Goal: Navigation & Orientation: Find specific page/section

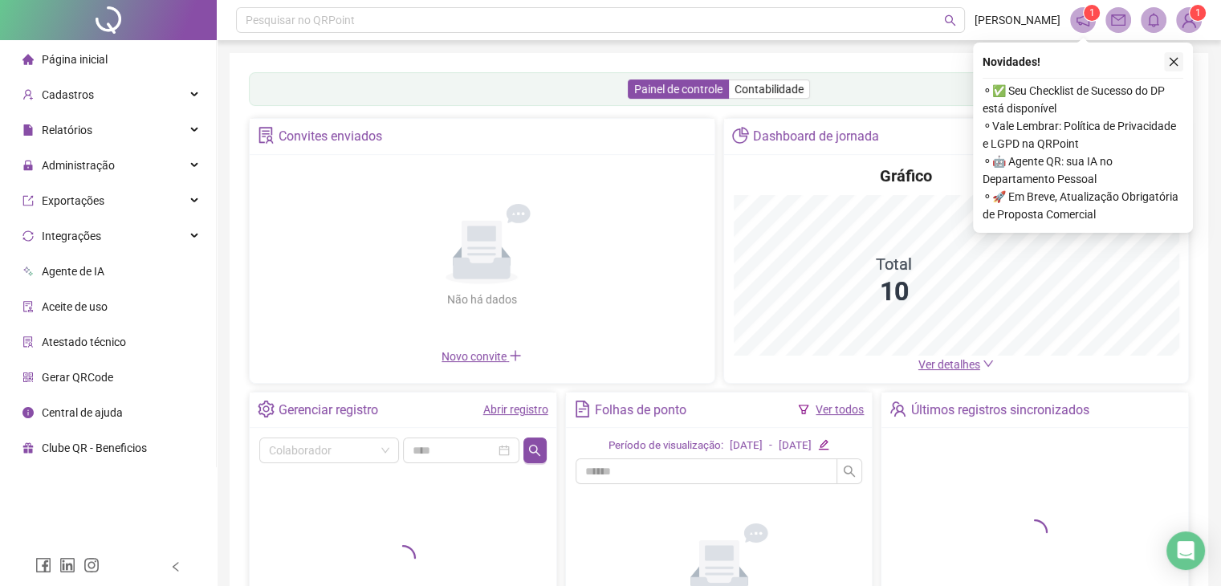
click at [1178, 63] on icon "close" at bounding box center [1173, 61] width 11 height 11
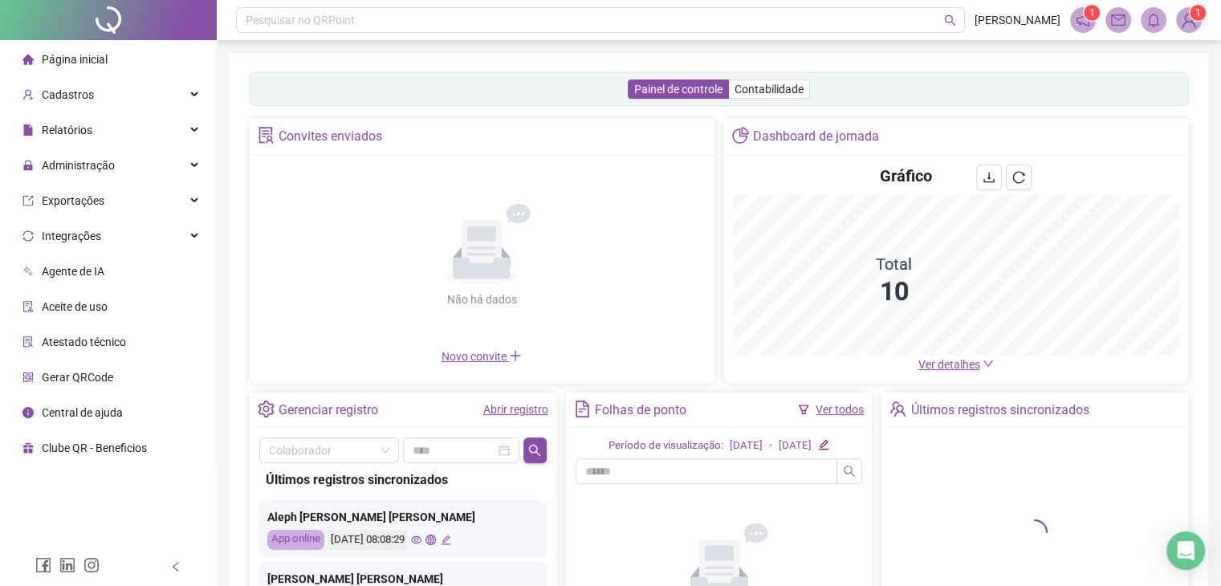
click at [88, 282] on div "Agente de IA" at bounding box center [63, 271] width 82 height 32
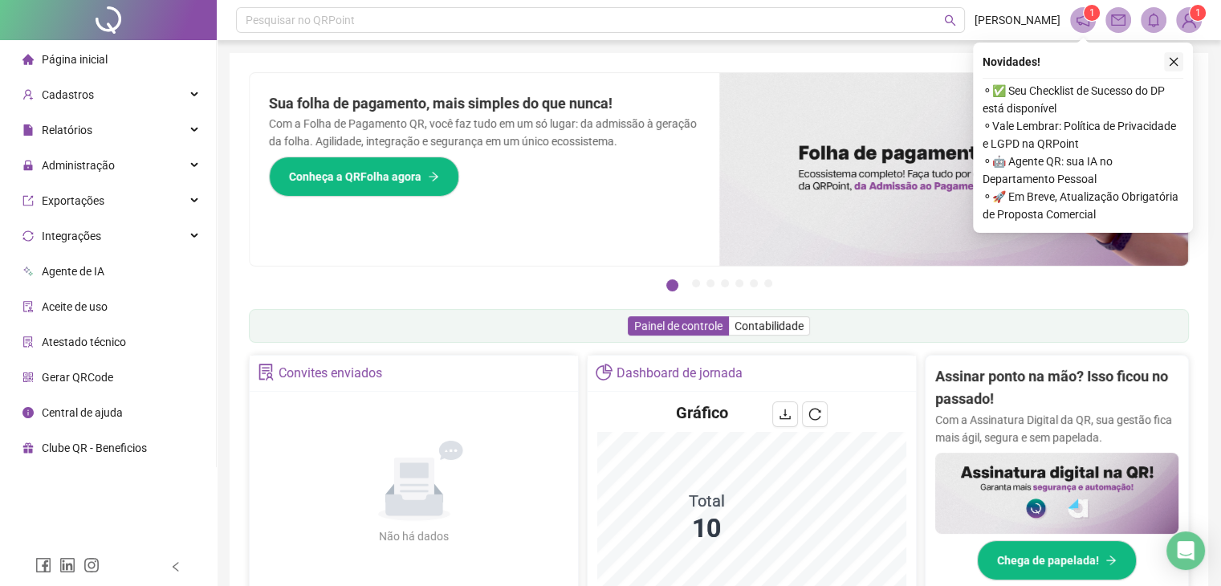
click at [1173, 66] on icon "close" at bounding box center [1173, 61] width 11 height 11
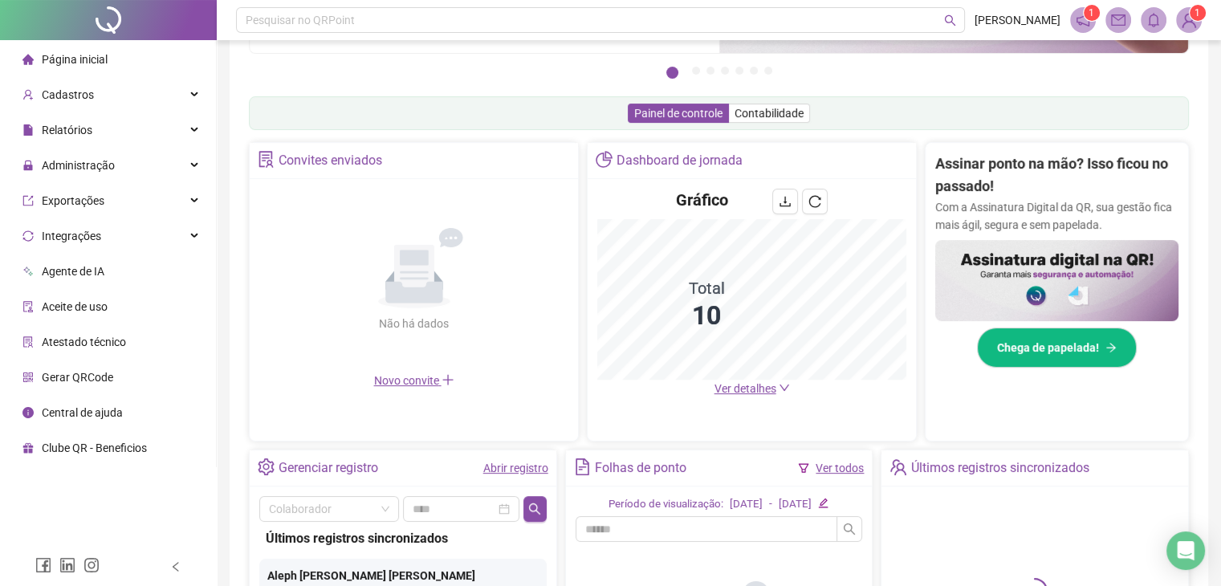
scroll to position [241, 0]
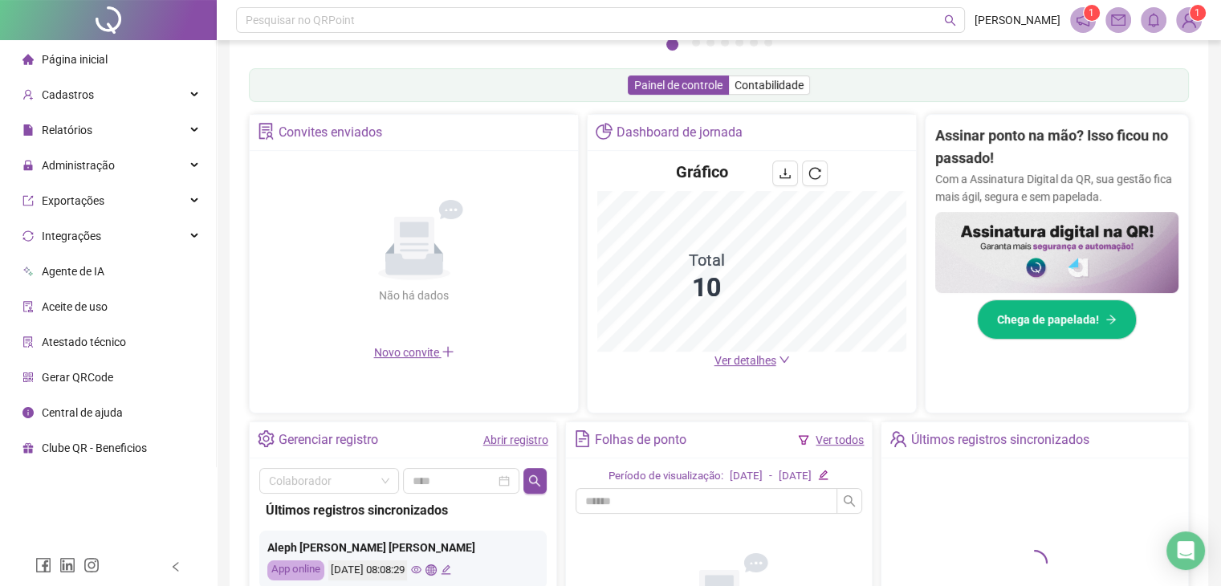
click at [136, 68] on li "Página inicial" at bounding box center [107, 59] width 209 height 32
click at [125, 98] on div "Cadastros" at bounding box center [107, 95] width 209 height 32
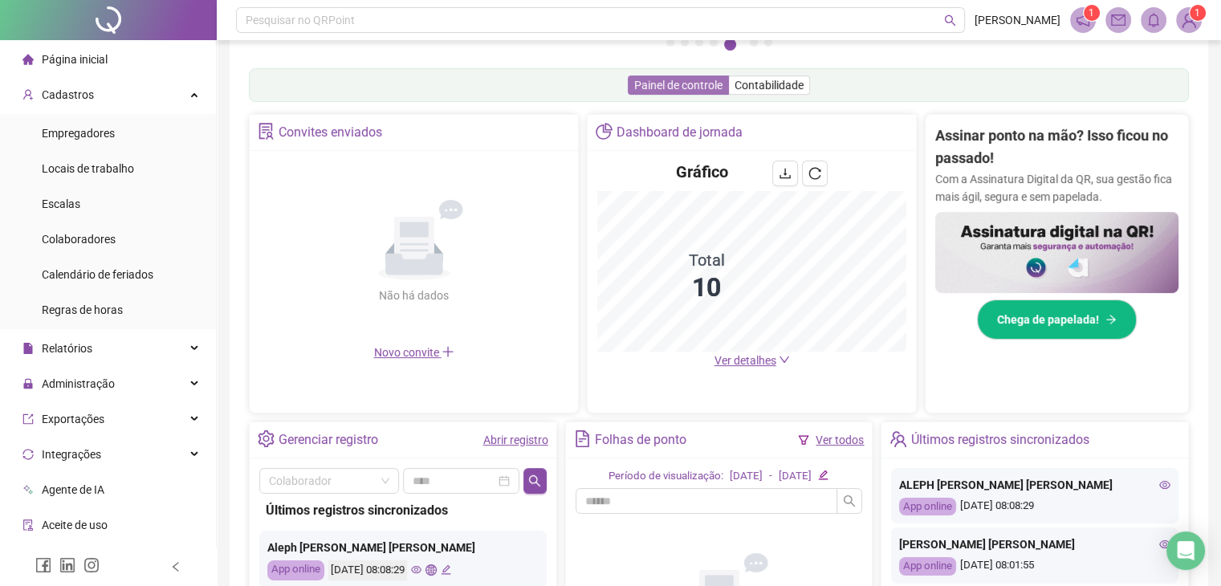
scroll to position [401, 0]
